Goal: Information Seeking & Learning: Learn about a topic

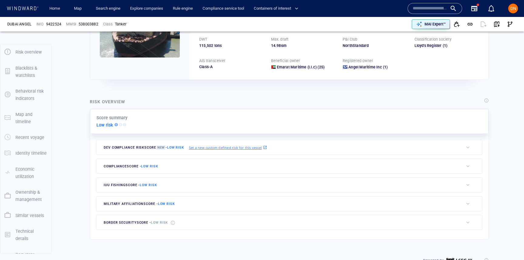
scroll to position [135, 0]
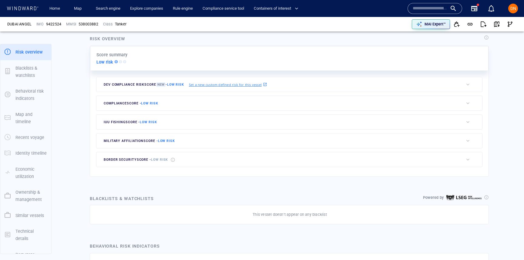
click at [448, 54] on div "Score summary Low risk" at bounding box center [289, 58] width 398 height 25
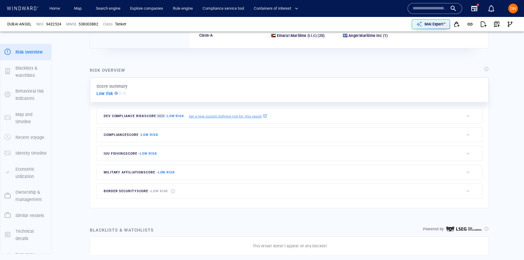
scroll to position [100, 0]
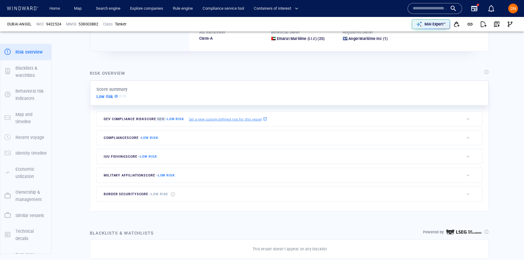
click at [486, 72] on div at bounding box center [486, 72] width 5 height 5
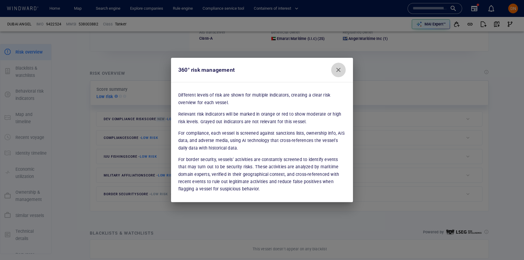
click at [337, 69] on span "Close" at bounding box center [337, 69] width 7 height 7
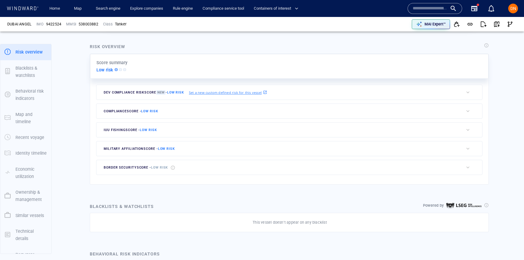
scroll to position [129, 0]
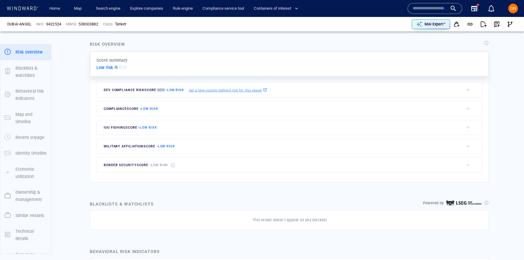
click at [139, 165] on span "border security score - Low risk" at bounding box center [136, 165] width 64 height 4
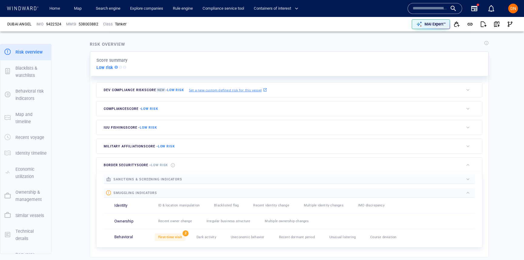
click at [125, 146] on span "military affiliation score - Low risk" at bounding box center [139, 147] width 71 height 4
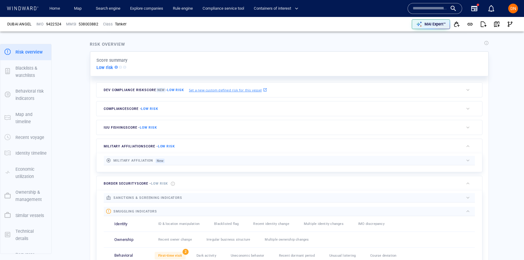
click at [114, 128] on span "IUU Fishing score - Low risk" at bounding box center [130, 128] width 53 height 4
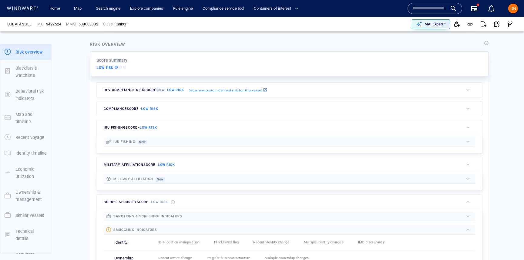
click at [112, 107] on div "compliance score - Low risk" at bounding box center [130, 108] width 57 height 9
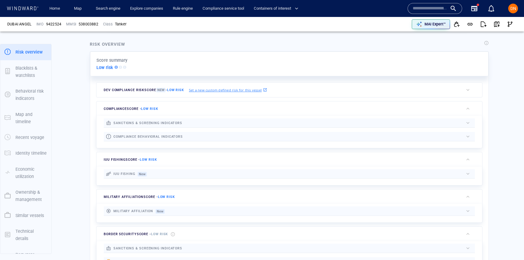
click at [117, 108] on span "compliance score - Low risk" at bounding box center [131, 109] width 55 height 4
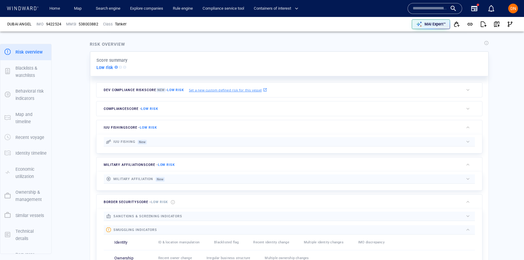
click at [116, 126] on span "IUU Fishing score - Low risk" at bounding box center [130, 128] width 53 height 4
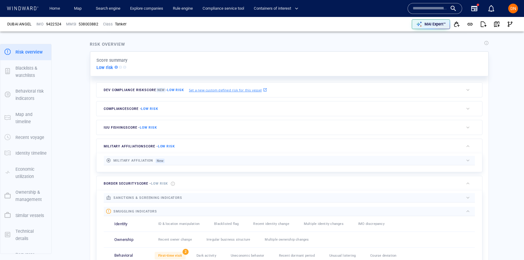
click at [118, 145] on span "military affiliation score - Low risk" at bounding box center [139, 147] width 71 height 4
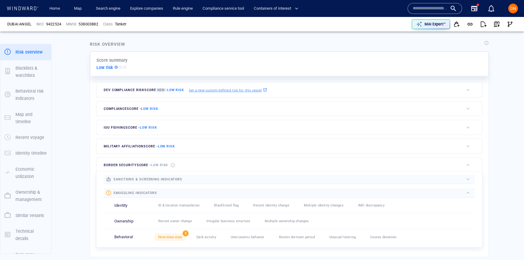
click at [118, 164] on span "border security score - Low risk" at bounding box center [136, 165] width 64 height 4
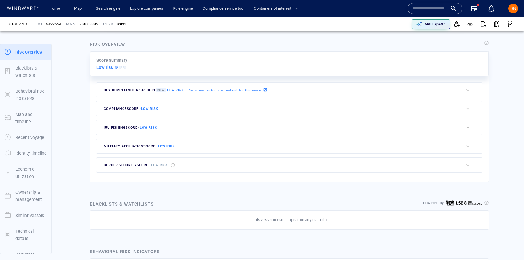
click at [261, 107] on div "compliance score - Low risk" at bounding box center [279, 108] width 367 height 15
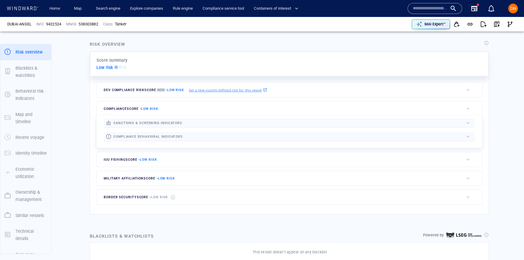
click at [144, 137] on span "compliance behavioral indicators" at bounding box center [147, 137] width 69 height 4
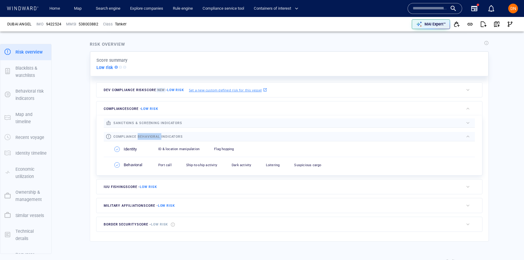
drag, startPoint x: 161, startPoint y: 135, endPoint x: 138, endPoint y: 135, distance: 23.0
click at [138, 135] on span "compliance behavioral indicators" at bounding box center [147, 137] width 69 height 4
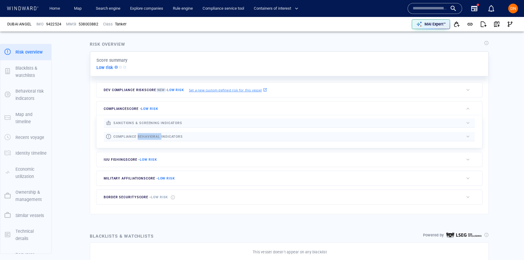
copy span "behavioral"
